Goal: Task Accomplishment & Management: Use online tool/utility

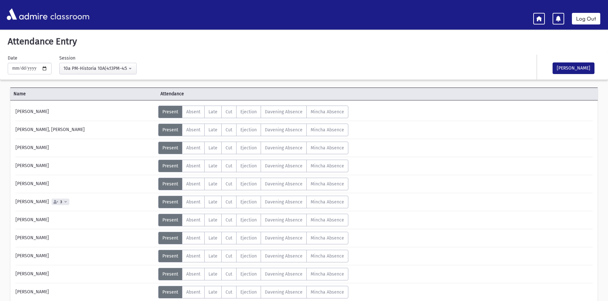
scroll to position [32, 0]
click at [167, 58] on div "**********" at bounding box center [205, 65] width 400 height 20
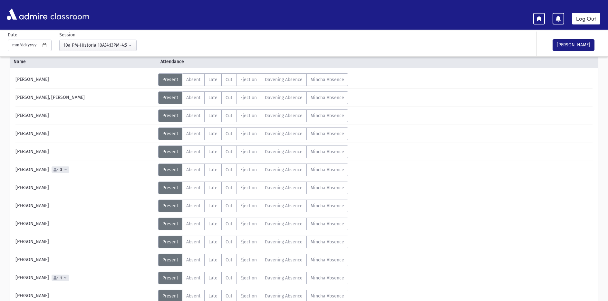
drag, startPoint x: 119, startPoint y: 124, endPoint x: 115, endPoint y: 114, distance: 11.1
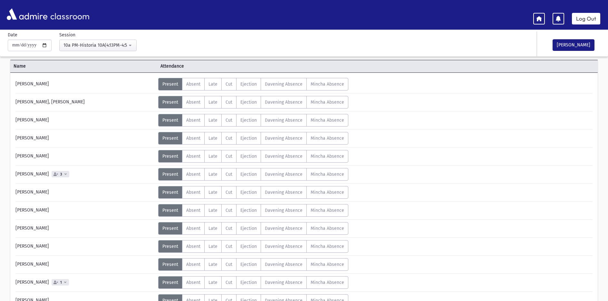
drag, startPoint x: 102, startPoint y: 120, endPoint x: 107, endPoint y: 108, distance: 13.0
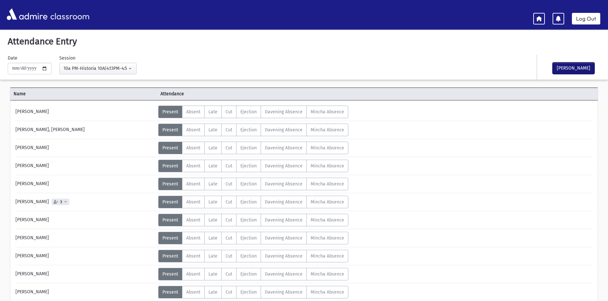
click at [580, 66] on button "[PERSON_NAME]" at bounding box center [574, 69] width 42 height 12
click at [578, 16] on link "Log Out" at bounding box center [586, 19] width 28 height 12
